Goal: Register for event/course

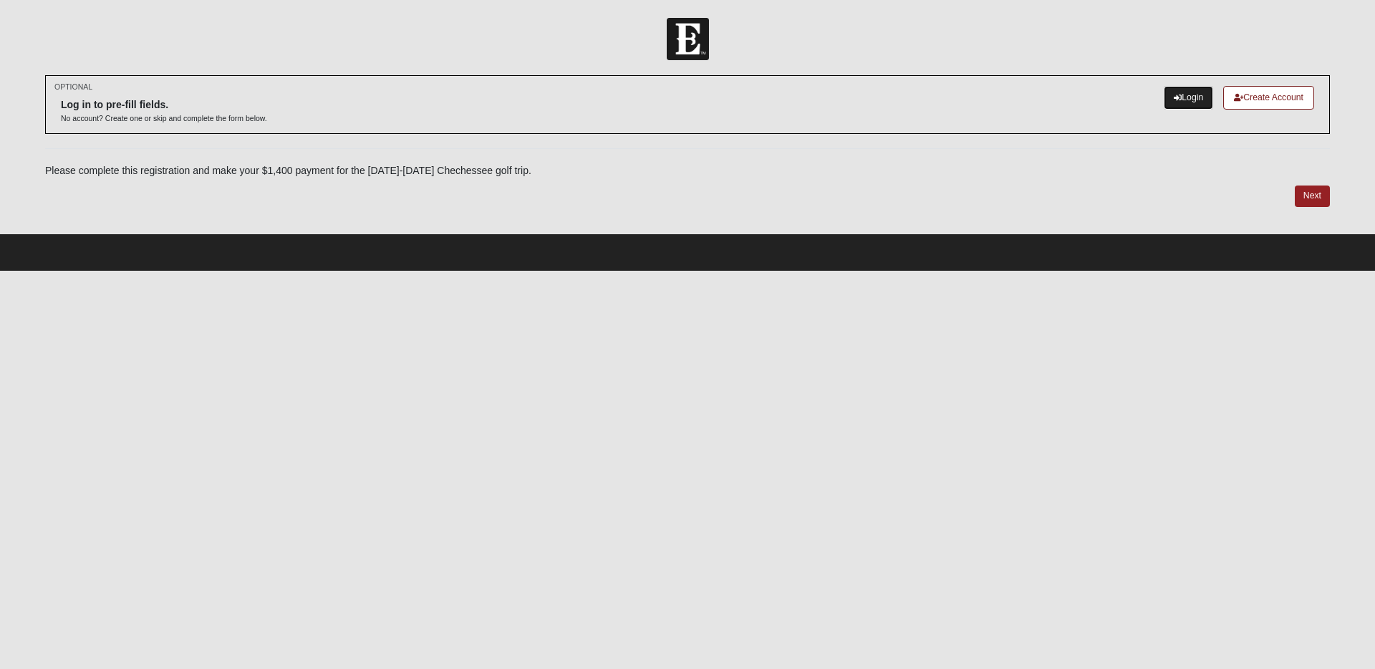
click at [1185, 93] on link "Login" at bounding box center [1188, 98] width 49 height 24
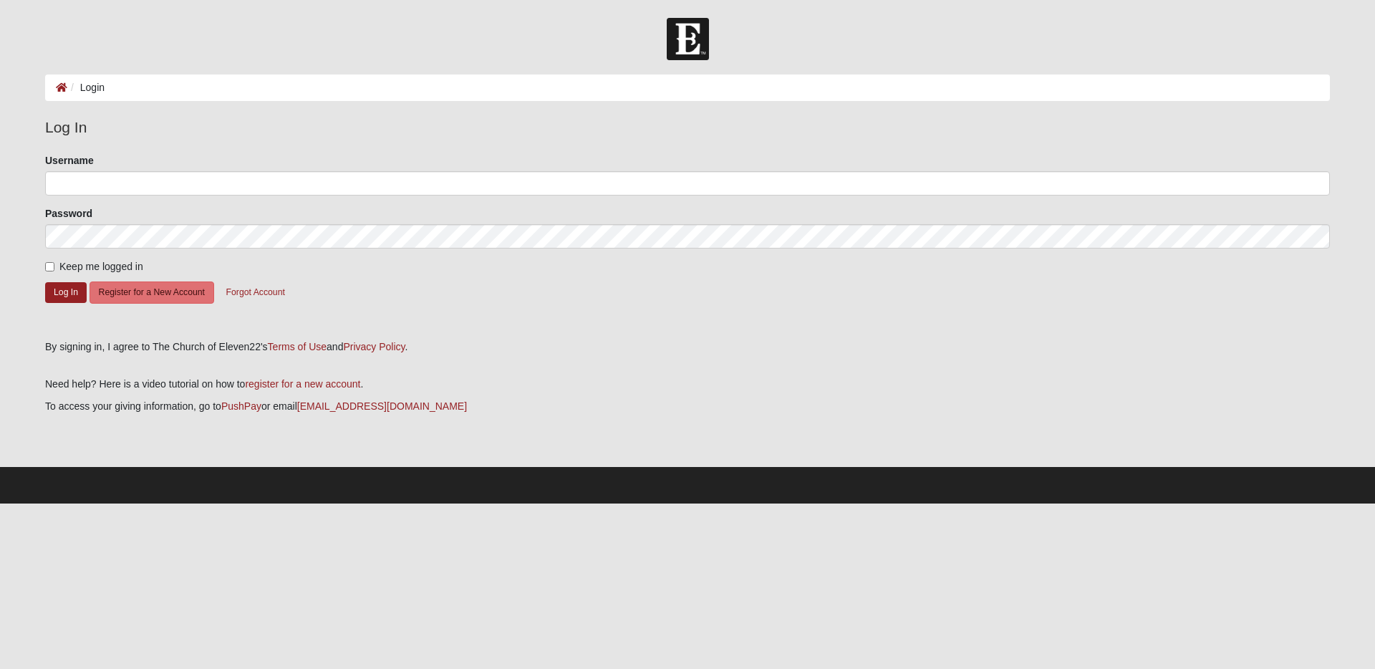
type input "h.calloway"
click at [75, 296] on button "Log In" at bounding box center [66, 292] width 42 height 21
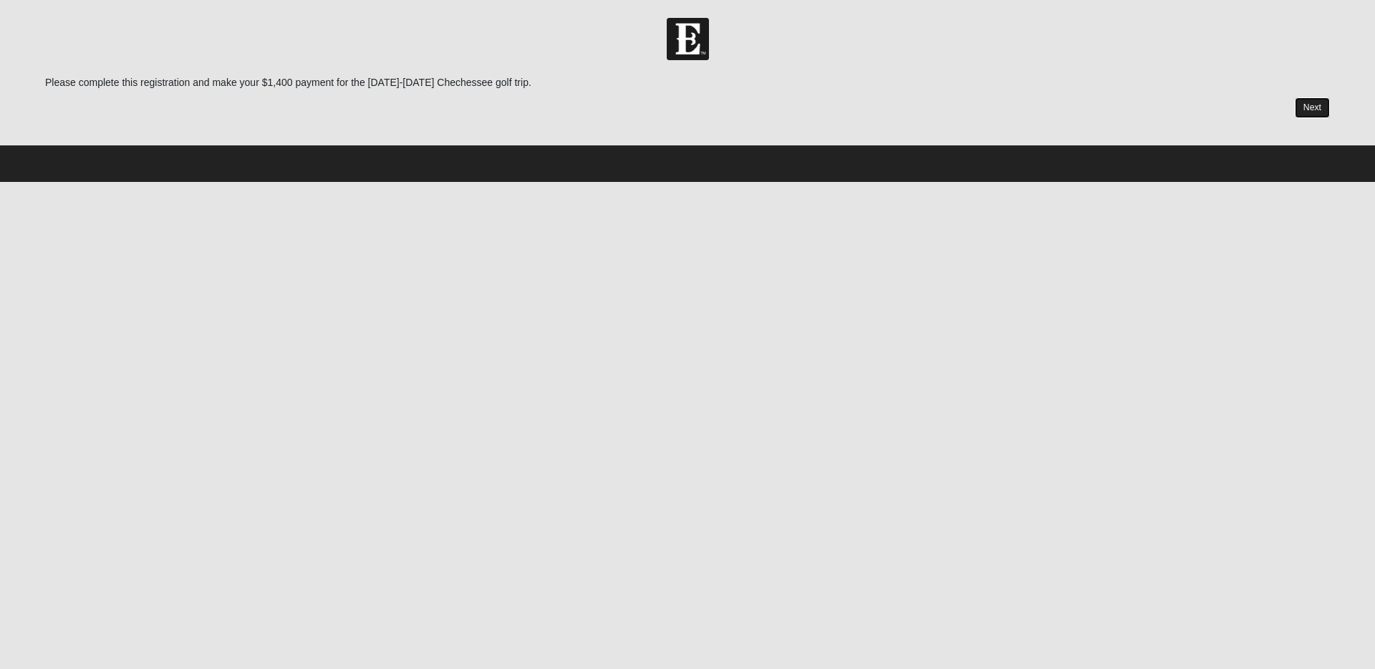
click at [1317, 105] on link "Next" at bounding box center [1312, 107] width 35 height 21
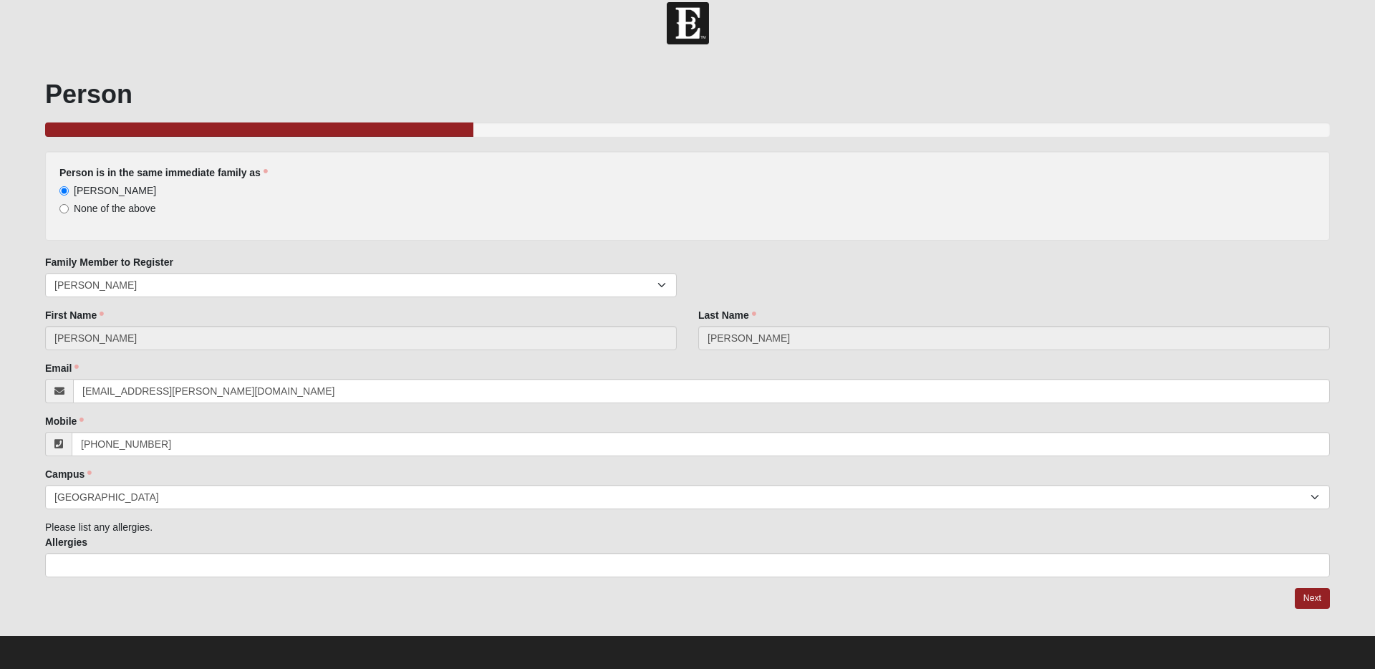
scroll to position [19, 0]
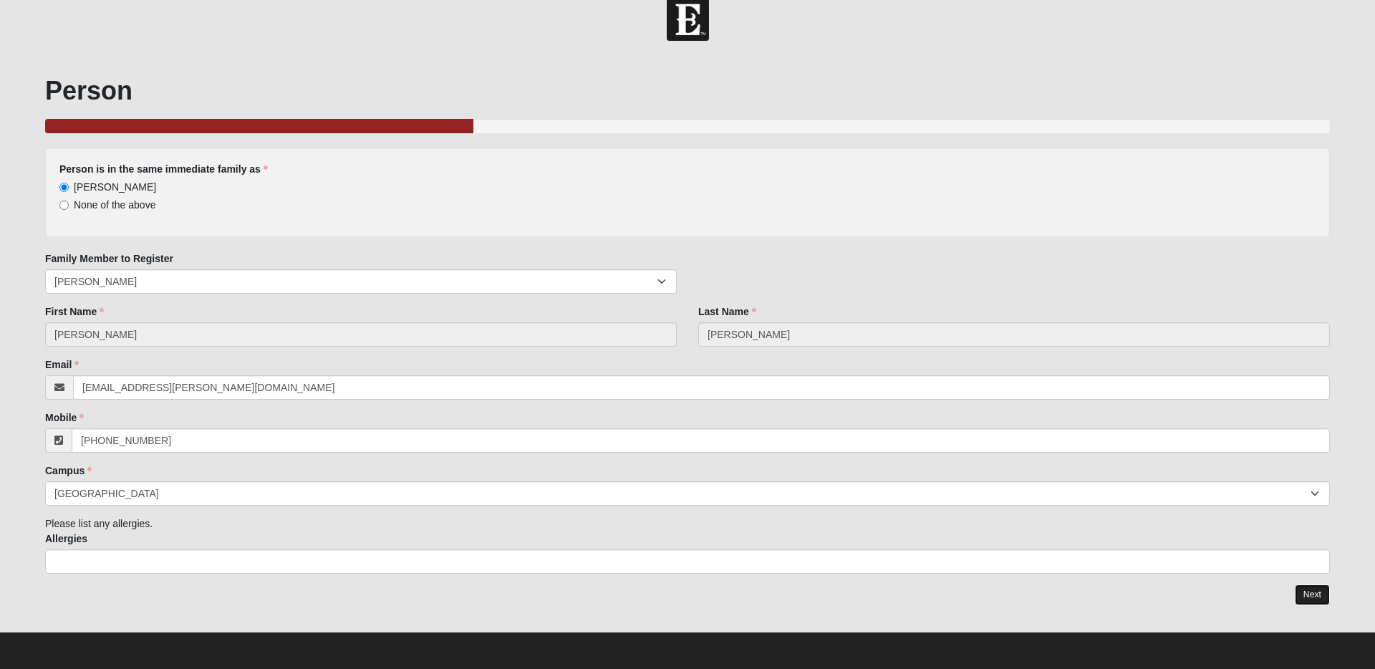
click at [1313, 597] on link "Next" at bounding box center [1312, 595] width 35 height 21
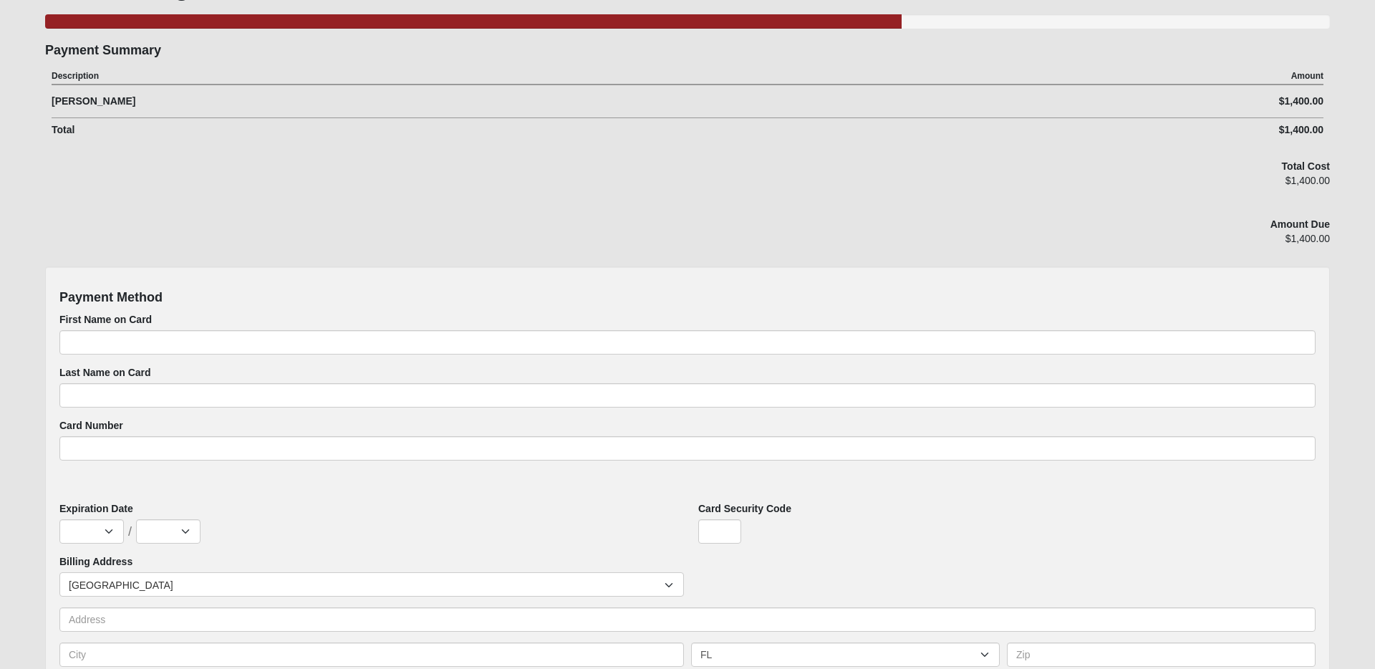
scroll to position [83, 0]
